Goal: Task Accomplishment & Management: Use online tool/utility

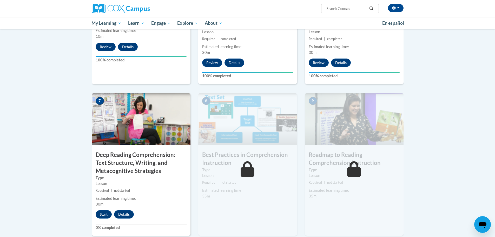
click at [8, 90] on body "[PERSON_NAME] ([GEOGRAPHIC_DATA]/[GEOGRAPHIC_DATA] UTC-05:00) My Profile Inbox …" at bounding box center [247, 79] width 495 height 832
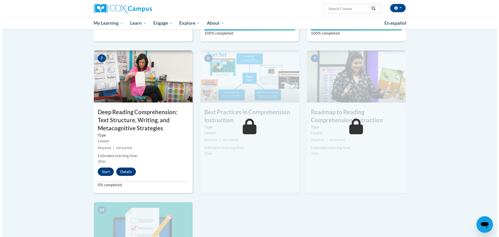
scroll to position [375, 0]
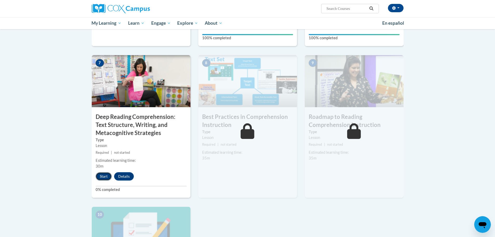
click at [106, 143] on button "Start" at bounding box center [104, 176] width 16 height 8
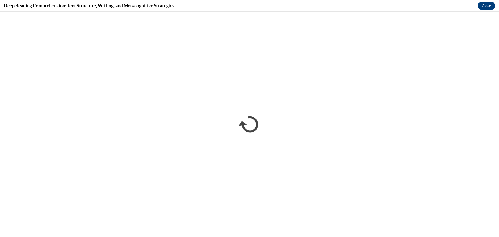
scroll to position [0, 0]
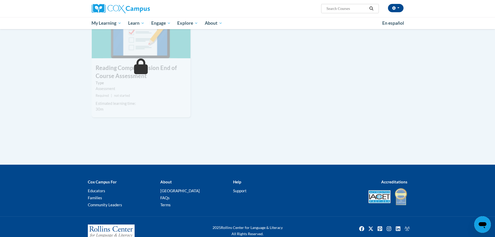
scroll to position [589, 0]
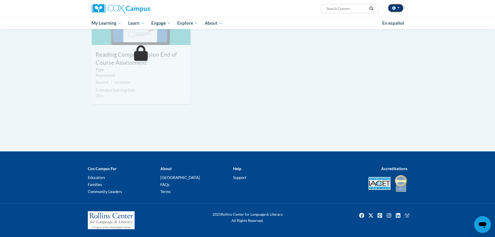
click at [398, 8] on span "button" at bounding box center [398, 7] width 2 height 1
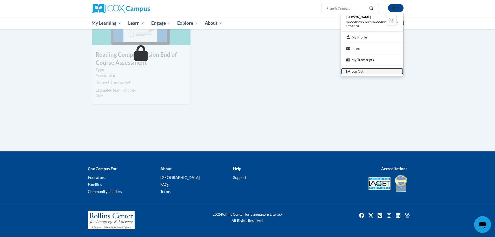
click at [370, 71] on link "Log Out" at bounding box center [372, 71] width 62 height 6
